Goal: Task Accomplishment & Management: Use online tool/utility

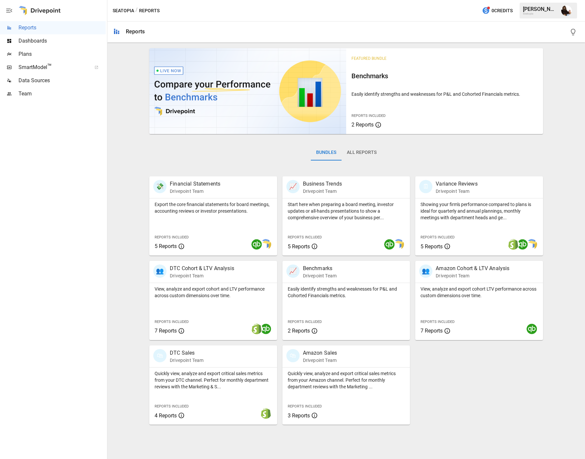
click at [53, 54] on span "Plans" at bounding box center [61, 54] width 87 height 8
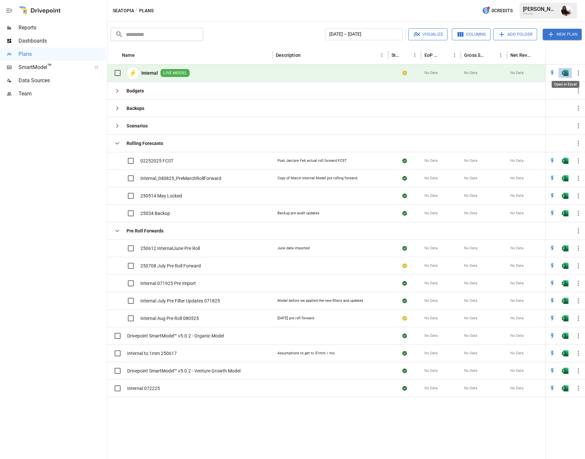
click at [564, 74] on img "Open in Excel" at bounding box center [564, 73] width 7 height 7
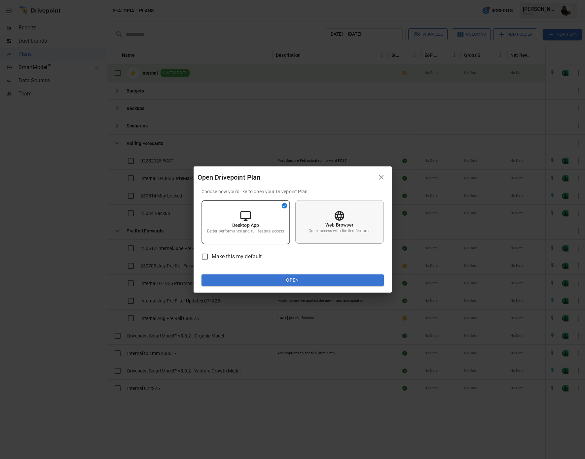
click at [356, 226] on div "Web Browser Quick access with limited features" at bounding box center [339, 222] width 88 height 44
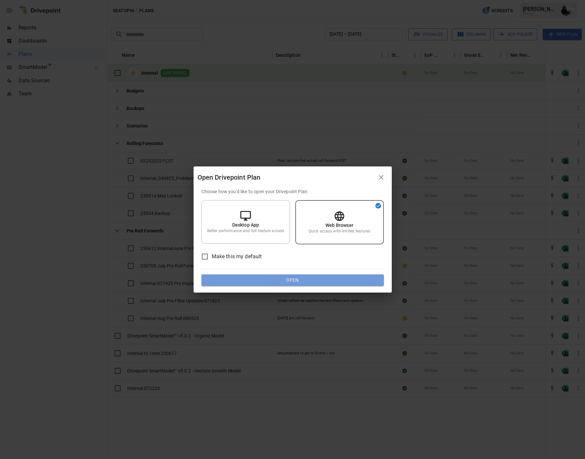
click at [316, 280] on button "Open" at bounding box center [292, 280] width 182 height 12
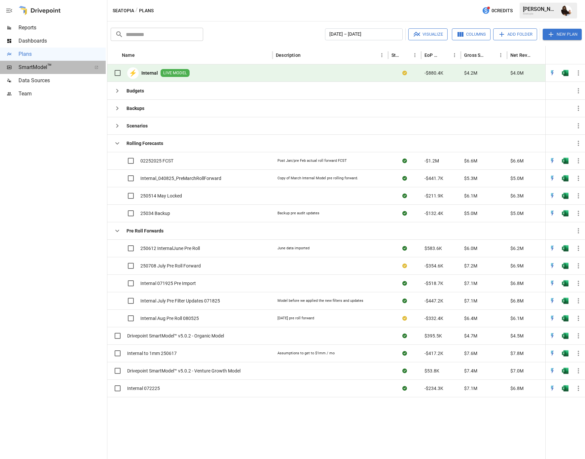
click at [42, 68] on span "SmartModel ™" at bounding box center [52, 67] width 69 height 8
